Goal: Find specific page/section: Find specific page/section

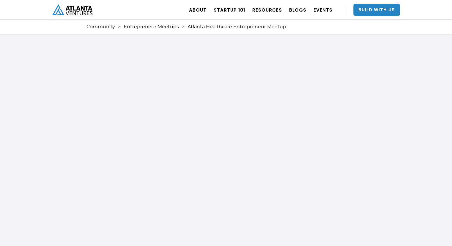
scroll to position [2, 0]
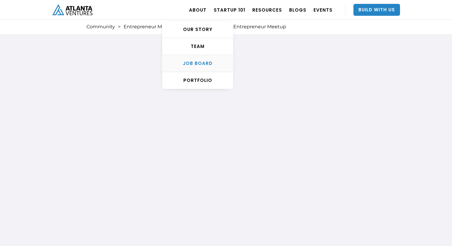
click at [205, 65] on div "Job Board" at bounding box center [197, 63] width 71 height 6
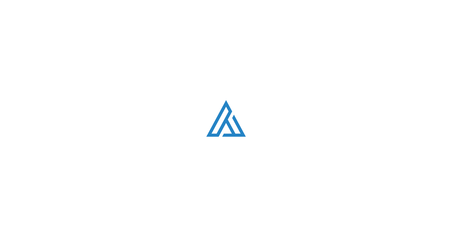
scroll to position [1137, 0]
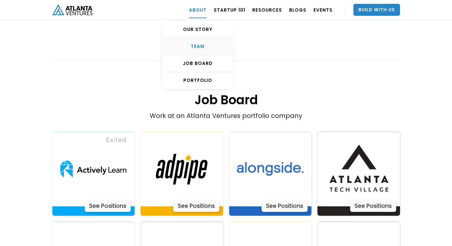
click at [201, 48] on div "TEAM" at bounding box center [197, 46] width 71 height 6
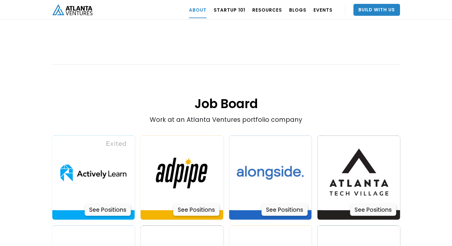
scroll to position [1167, 0]
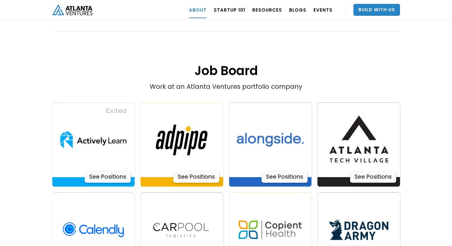
drag, startPoint x: 101, startPoint y: 156, endPoint x: 341, endPoint y: 27, distance: 273.0
click at [333, 40] on h1 "Job Board" at bounding box center [226, 55] width 348 height 47
drag, startPoint x: 363, startPoint y: 128, endPoint x: 404, endPoint y: 45, distance: 92.8
click at [404, 45] on div "About Atlanta Ventures – Our Story Atlanta Ventures was just a twinkle in found…" at bounding box center [226, 223] width 452 height 2491
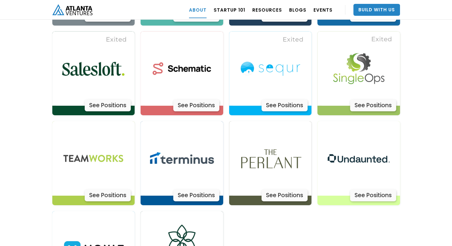
scroll to position [1850, 0]
